Goal: Find contact information: Obtain details needed to contact an individual or organization

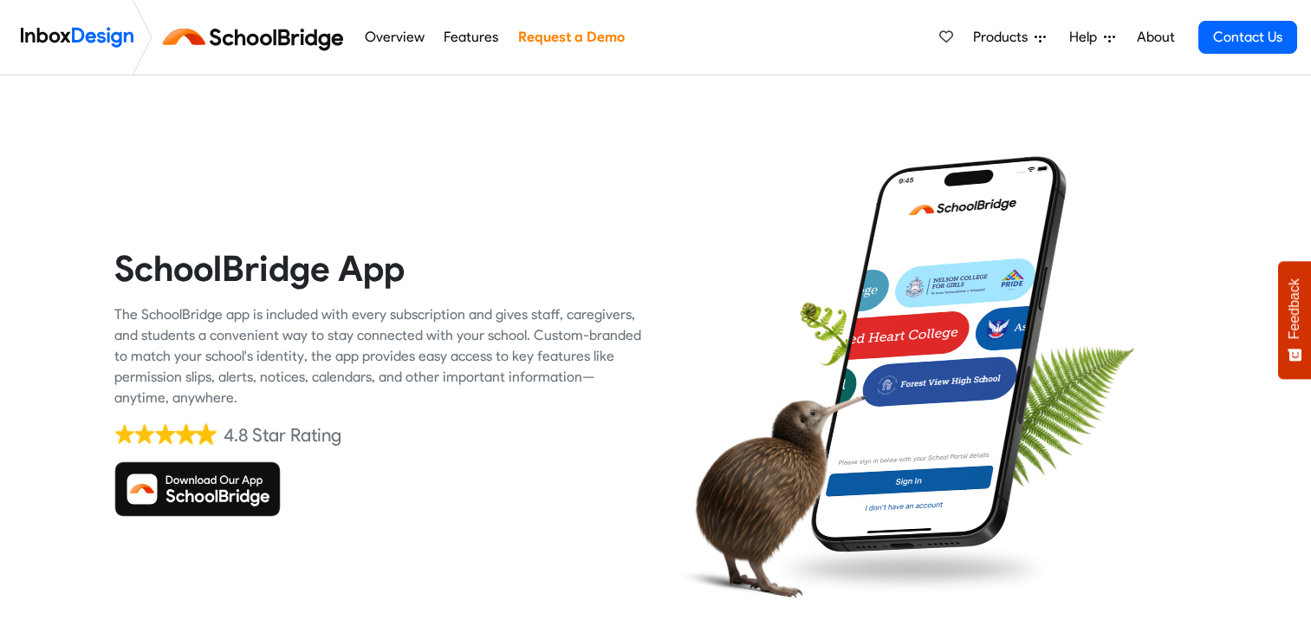
scroll to position [101, 0]
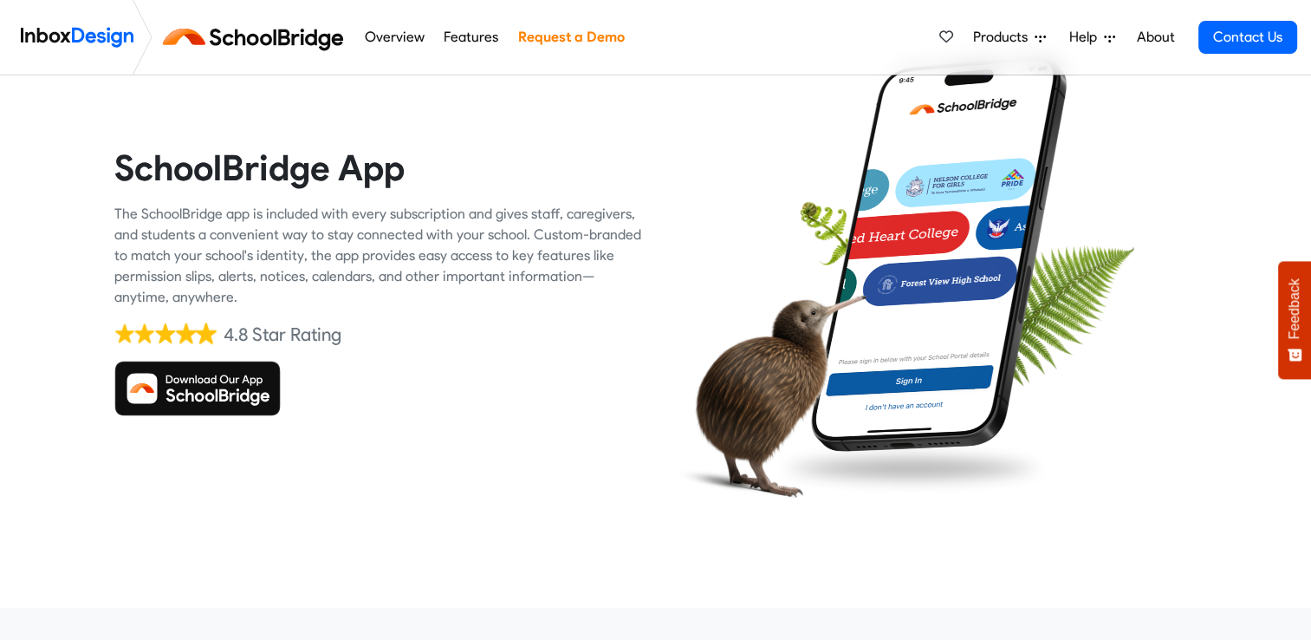
click at [214, 395] on img at bounding box center [197, 388] width 166 height 55
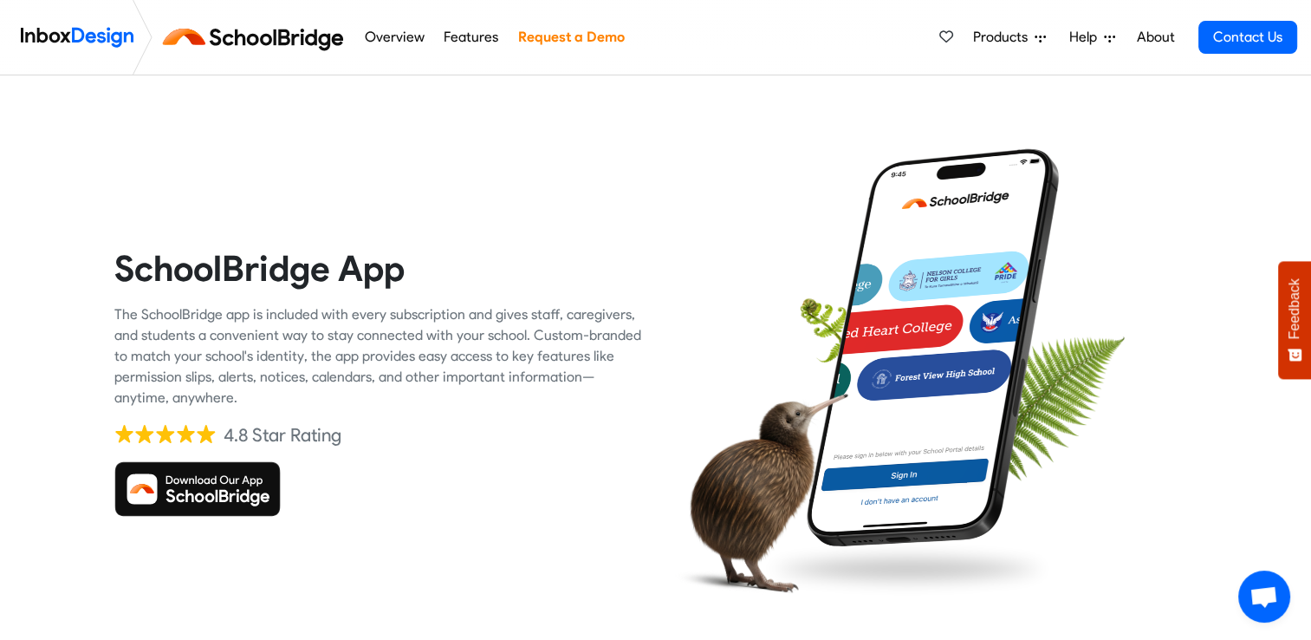
click at [217, 492] on img at bounding box center [197, 488] width 166 height 55
click at [256, 25] on img at bounding box center [256, 37] width 195 height 42
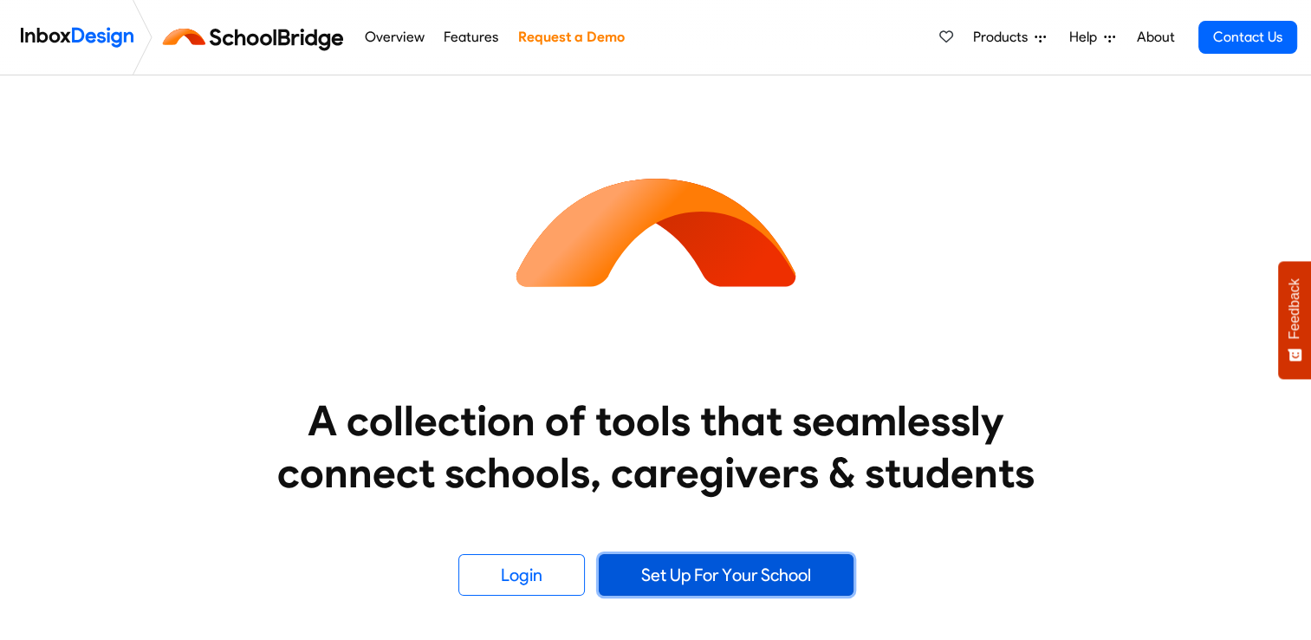
click at [634, 569] on link "Set Up For Your School" at bounding box center [726, 575] width 255 height 42
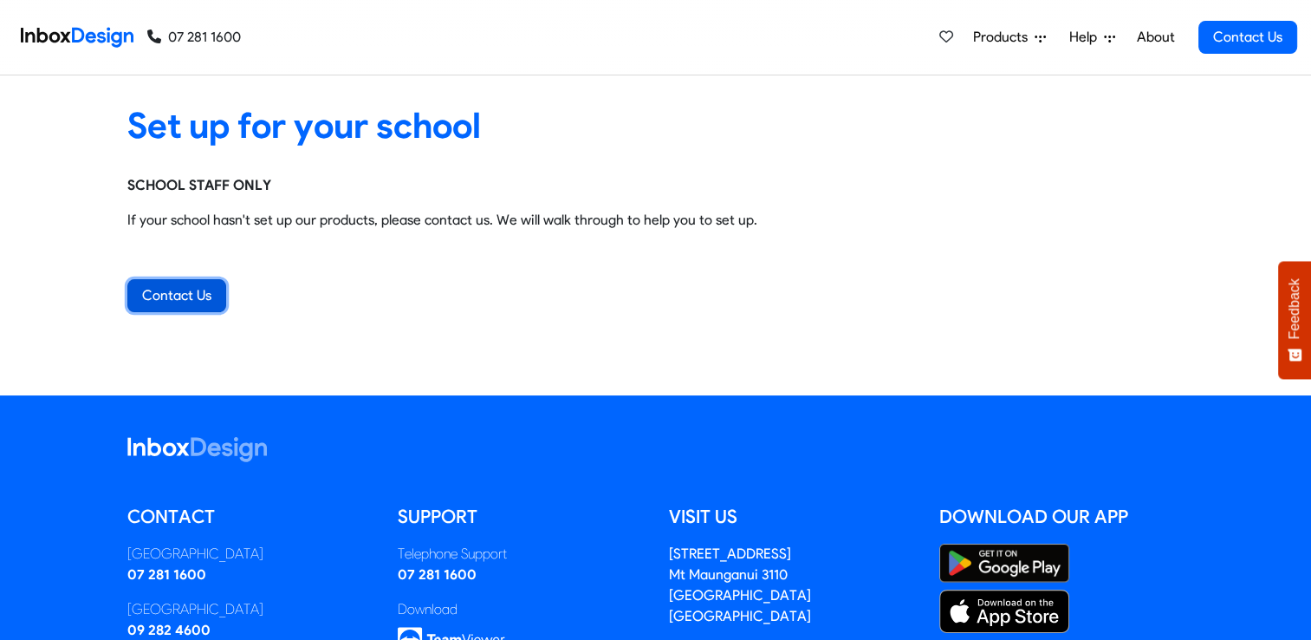
click at [198, 287] on link "Contact Us" at bounding box center [176, 295] width 99 height 33
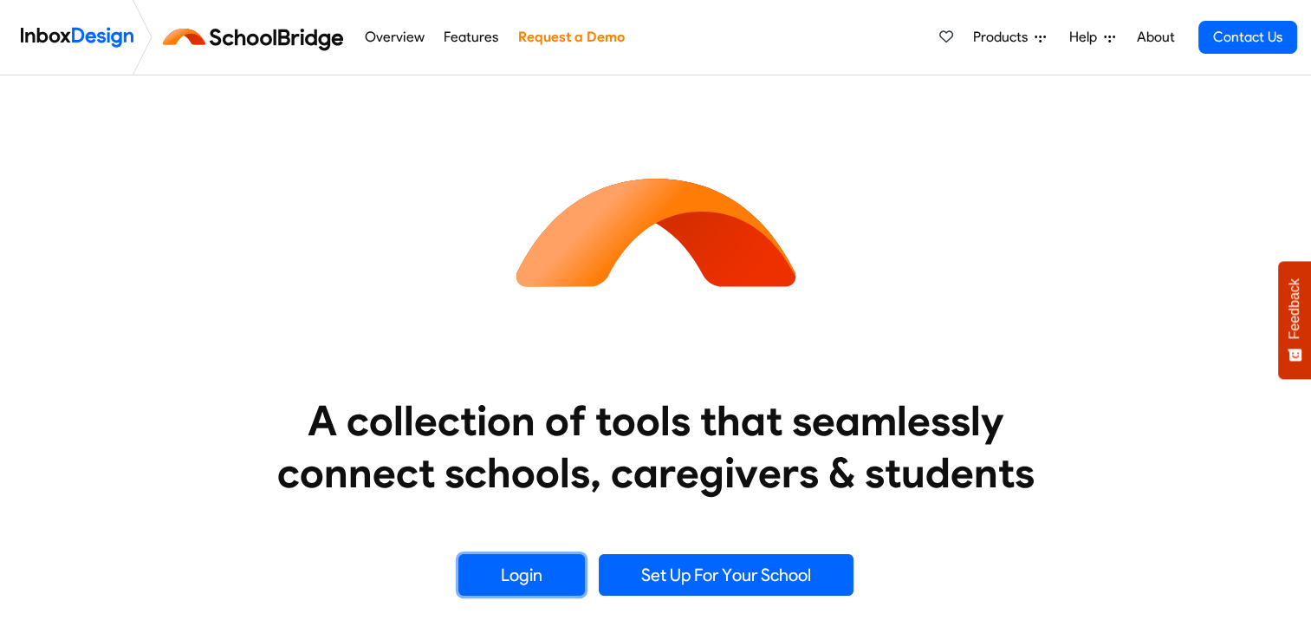
click at [541, 590] on link "Login" at bounding box center [521, 575] width 127 height 42
